Goal: Task Accomplishment & Management: Manage account settings

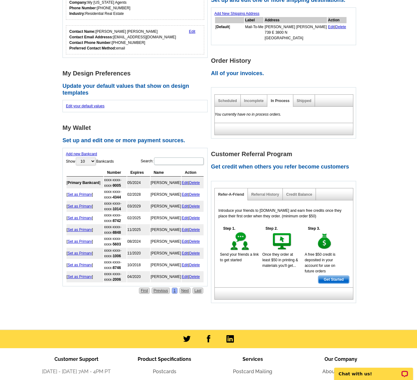
scroll to position [167, 0]
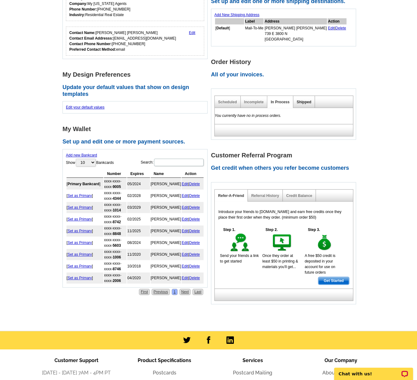
click at [301, 102] on link "Shipped" at bounding box center [304, 102] width 15 height 4
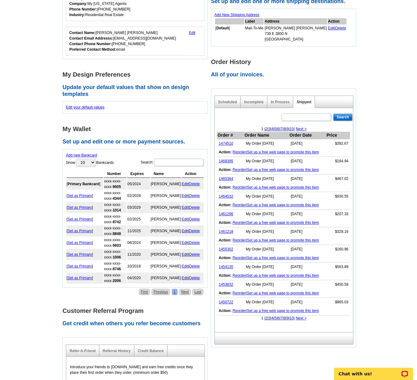
scroll to position [168, 0]
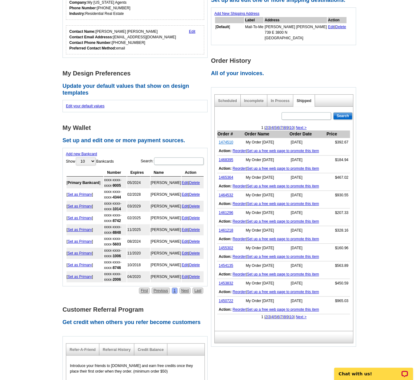
click at [226, 140] on link "1474510" at bounding box center [226, 142] width 15 height 4
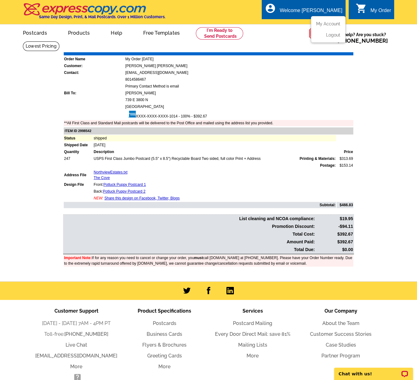
click at [304, 10] on div "Welcome [PERSON_NAME]" at bounding box center [311, 12] width 63 height 9
click at [323, 20] on ul "My Account Logout" at bounding box center [328, 29] width 35 height 27
click at [323, 23] on link "My Account" at bounding box center [327, 24] width 27 height 6
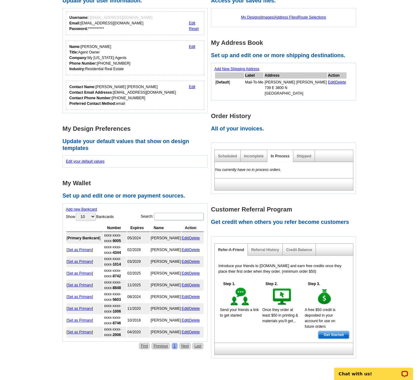
scroll to position [64, 0]
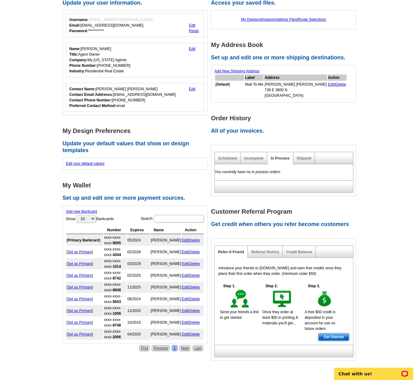
click at [185, 262] on link "Edit" at bounding box center [185, 264] width 7 height 4
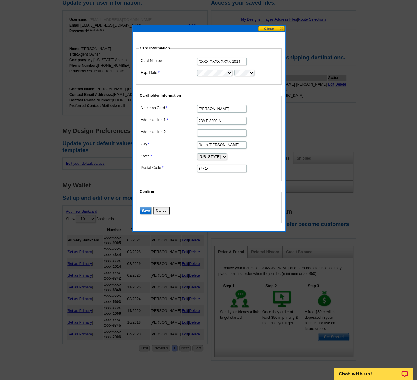
click at [275, 27] on button at bounding box center [271, 29] width 27 height 6
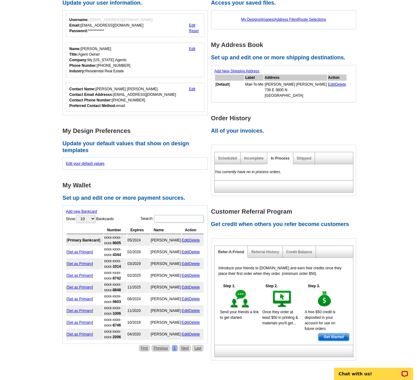
click at [196, 262] on link "Delete" at bounding box center [194, 264] width 11 height 4
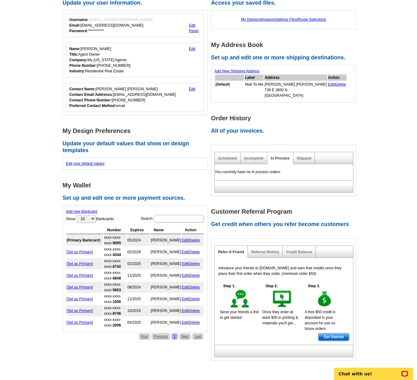
click at [197, 321] on link "Delete" at bounding box center [194, 323] width 11 height 4
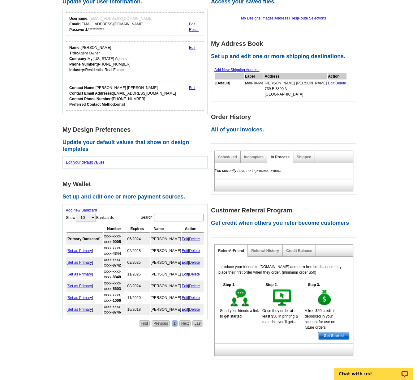
scroll to position [65, 0]
click at [196, 308] on link "Delete" at bounding box center [194, 310] width 11 height 4
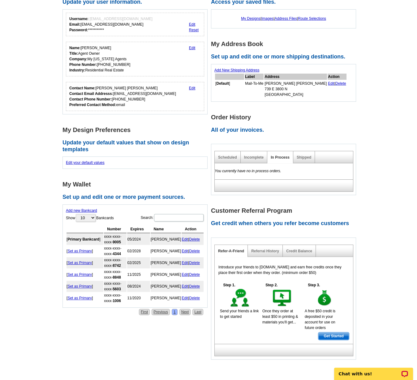
click at [198, 296] on link "Delete" at bounding box center [194, 298] width 11 height 4
click at [199, 284] on link "Delete" at bounding box center [194, 286] width 11 height 4
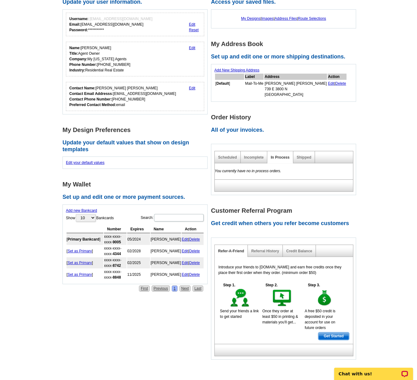
click at [196, 273] on link "Delete" at bounding box center [194, 275] width 11 height 4
click at [193, 261] on link "Delete" at bounding box center [194, 263] width 11 height 4
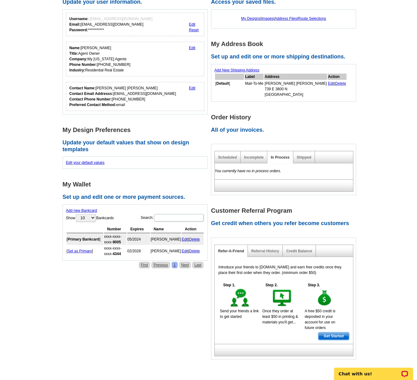
click at [194, 249] on link "Delete" at bounding box center [194, 251] width 11 height 4
click at [201, 236] on td "Edit | Delete" at bounding box center [193, 239] width 22 height 11
click at [197, 237] on link "Delete" at bounding box center [194, 239] width 11 height 4
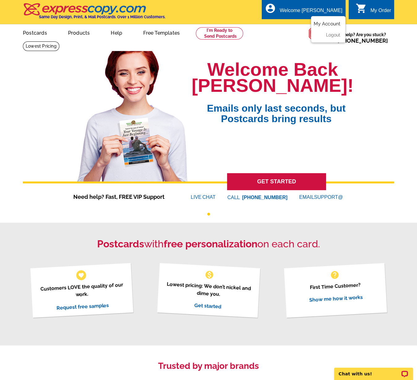
click at [331, 21] on link "My Account" at bounding box center [327, 24] width 27 height 6
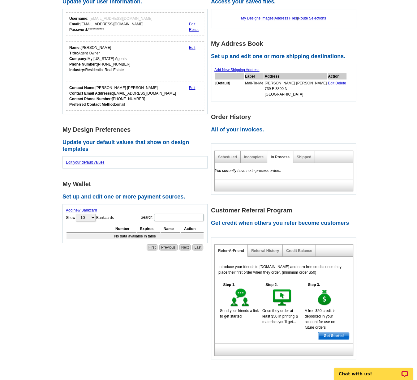
scroll to position [71, 0]
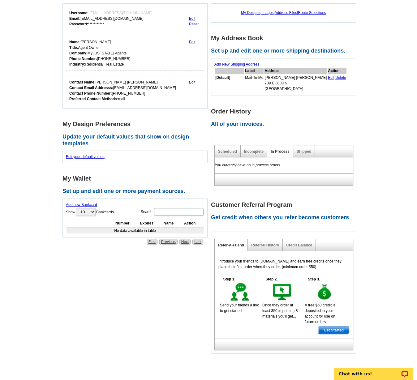
click at [303, 148] on div "Shipped" at bounding box center [304, 151] width 22 height 12
click at [303, 152] on link "Shipped" at bounding box center [304, 152] width 15 height 4
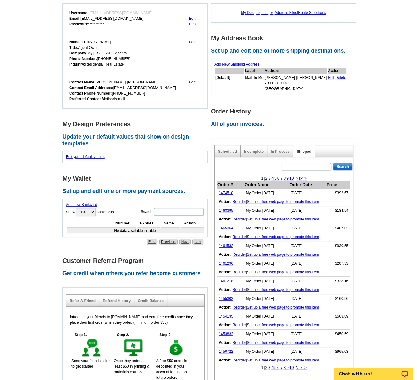
scroll to position [101, 0]
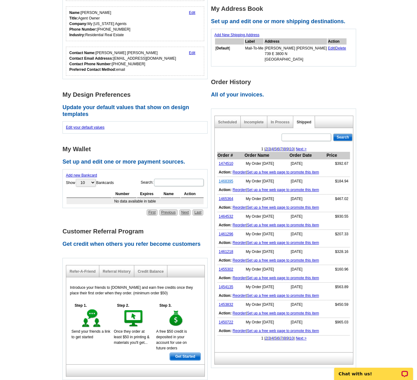
click at [224, 179] on link "1468395" at bounding box center [226, 181] width 15 height 4
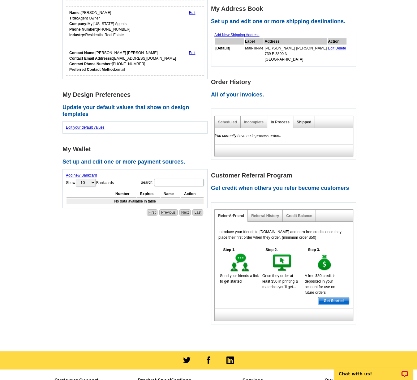
click at [309, 123] on link "Shipped" at bounding box center [304, 122] width 15 height 4
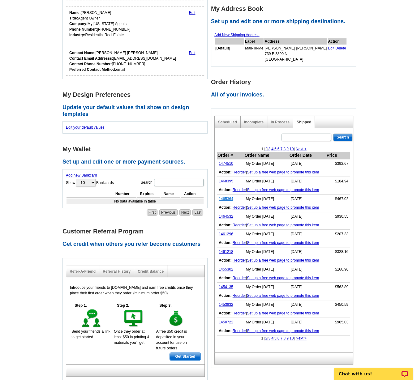
click at [226, 197] on link "1465364" at bounding box center [226, 199] width 15 height 4
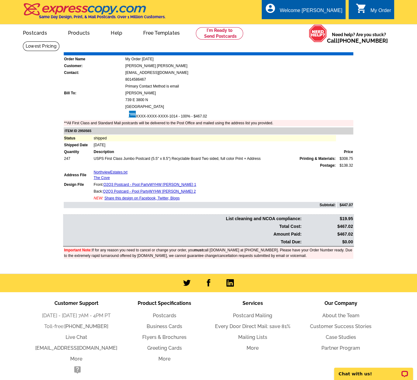
drag, startPoint x: 195, startPoint y: 115, endPoint x: 217, endPoint y: 119, distance: 21.9
click at [210, 116] on td "XXXX-XXXX-XXXX-1014 - 100% - $467.02" at bounding box center [239, 115] width 228 height 9
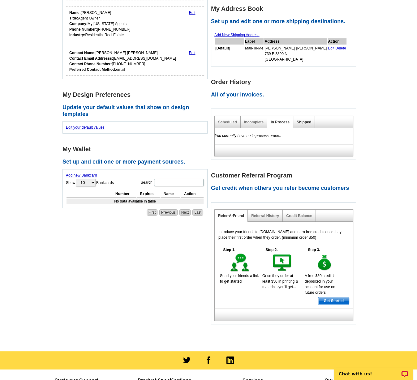
click at [306, 122] on link "Shipped" at bounding box center [304, 122] width 15 height 4
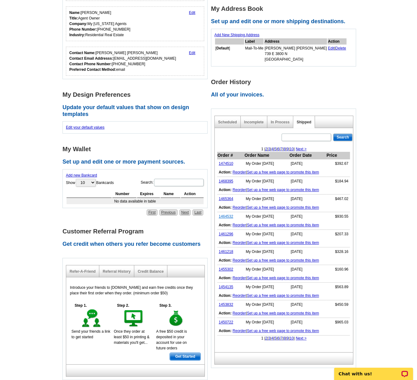
click at [227, 215] on link "1464532" at bounding box center [226, 217] width 15 height 4
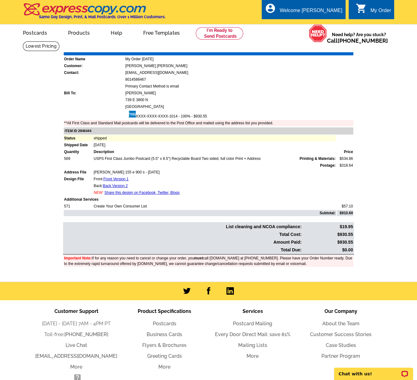
drag, startPoint x: 208, startPoint y: 116, endPoint x: 197, endPoint y: 116, distance: 11.1
click at [197, 116] on td "XXXX-XXXX-XXXX-1014 - 100% - $930.55" at bounding box center [239, 115] width 228 height 9
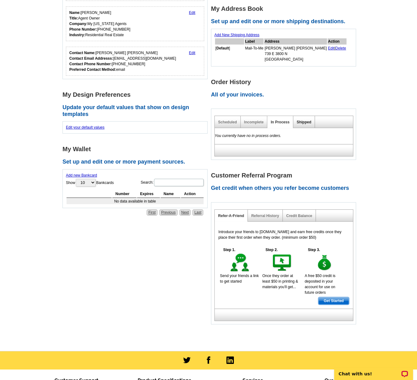
click at [301, 123] on link "Shipped" at bounding box center [304, 122] width 15 height 4
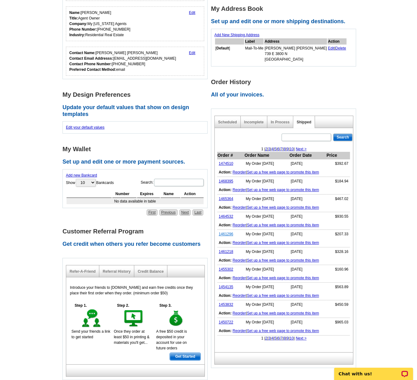
click at [225, 232] on link "1461296" at bounding box center [226, 234] width 15 height 4
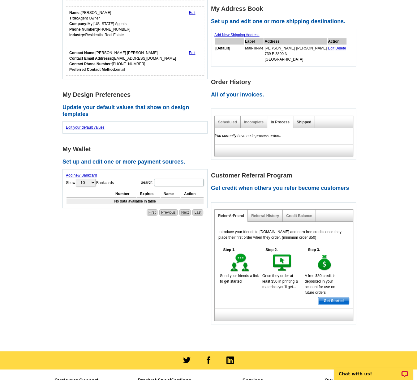
click at [306, 122] on link "Shipped" at bounding box center [304, 122] width 15 height 4
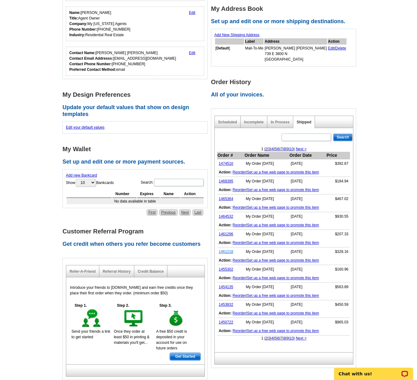
click at [222, 250] on link "1461218" at bounding box center [226, 252] width 15 height 4
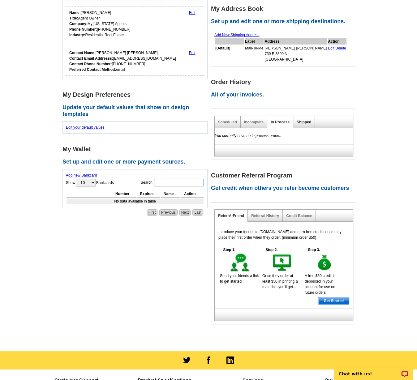
click at [302, 121] on link "Shipped" at bounding box center [304, 122] width 15 height 4
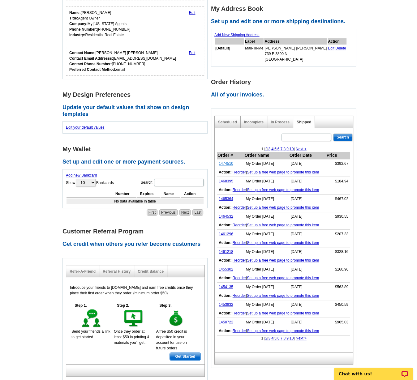
drag, startPoint x: 349, startPoint y: 249, endPoint x: 226, endPoint y: 164, distance: 150.3
click at [226, 164] on tbody "Order # Order Name Order Date Price 1474510 My Order 2025-09-08 Sep-08-2025 $39…" at bounding box center [283, 244] width 133 height 184
click at [362, 267] on main "**********" at bounding box center [208, 174] width 417 height 466
click at [258, 75] on div "My Files Access your saved files. My Designs | Images | Address Files | Route S…" at bounding box center [285, 160] width 149 height 418
